Goal: Task Accomplishment & Management: Complete application form

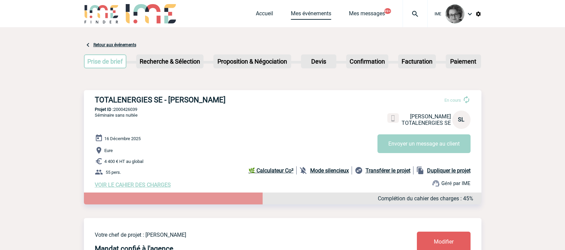
click at [307, 11] on link "Mes événements" at bounding box center [311, 15] width 40 height 10
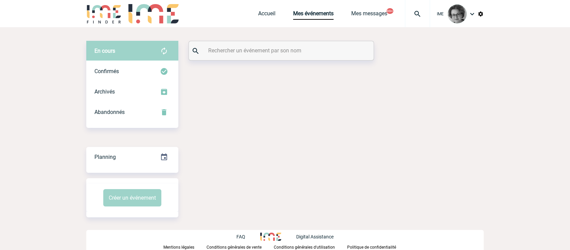
click at [279, 50] on input "text" at bounding box center [281, 51] width 151 height 10
paste input "GE VERNOVA"
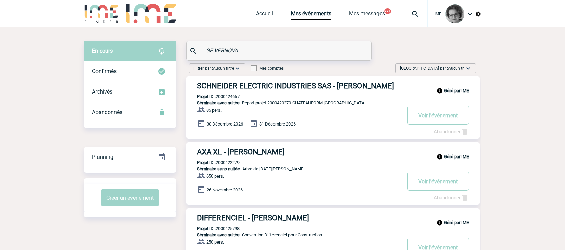
type input "GE VERNOVA"
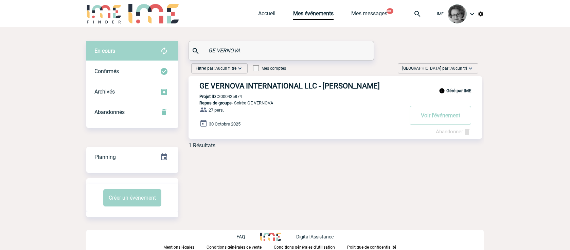
click at [438, 131] on link "Abandonner" at bounding box center [453, 131] width 35 height 6
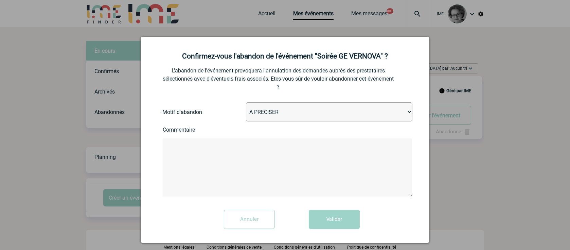
click at [258, 111] on select "A PRECISER Projet annulé Projet reporté Evénement organisé en interne A fait ap…" at bounding box center [329, 111] width 166 height 19
select select "ABANDON_PROJET_02"
click at [246, 103] on select "A PRECISER Projet annulé Projet reporté Evénement organisé en interne A fait ap…" at bounding box center [329, 111] width 166 height 19
click at [228, 152] on textarea at bounding box center [287, 167] width 249 height 58
click at [256, 146] on textarea at bounding box center [287, 167] width 249 height 58
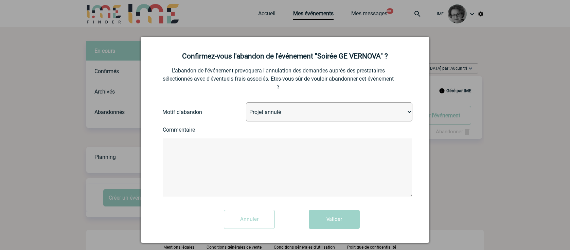
paste textarea "J’espère que vous allez bien ! Nous sommes vraiment désolés mais finalement not…"
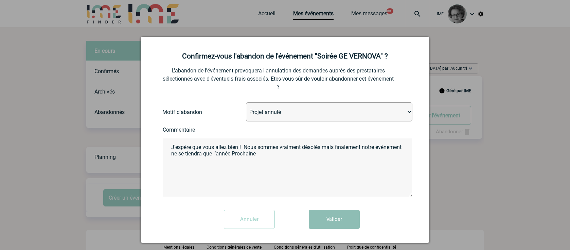
type textarea "J’espère que vous allez bien ! Nous sommes vraiment désolés mais finalement not…"
click at [326, 219] on button "Valider" at bounding box center [334, 219] width 51 height 19
